Goal: Information Seeking & Learning: Learn about a topic

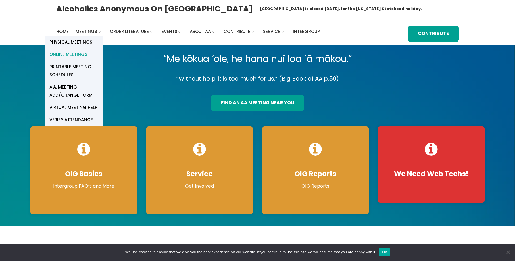
click at [81, 53] on span "Online Meetings" at bounding box center [68, 55] width 38 height 8
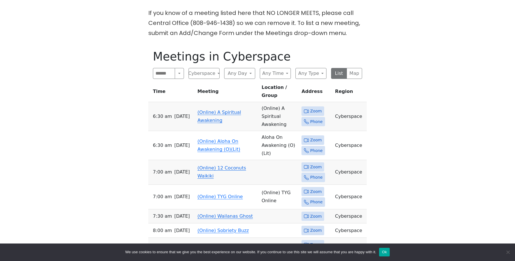
click at [208, 110] on link "(Online) A Spiritual Awakening" at bounding box center [219, 116] width 44 height 13
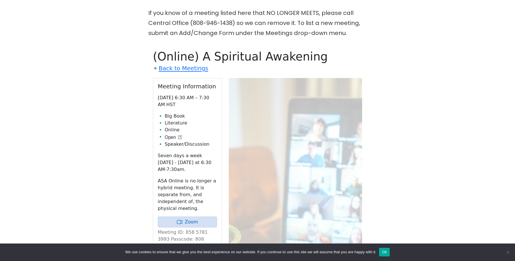
scroll to position [231, 0]
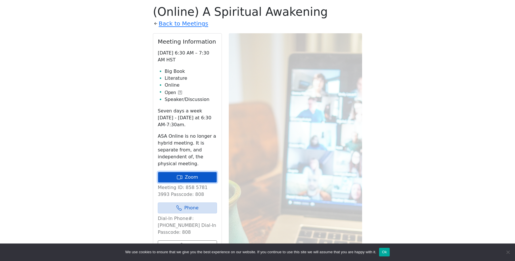
click at [174, 175] on link "Zoom" at bounding box center [187, 177] width 59 height 11
